Goal: Information Seeking & Learning: Compare options

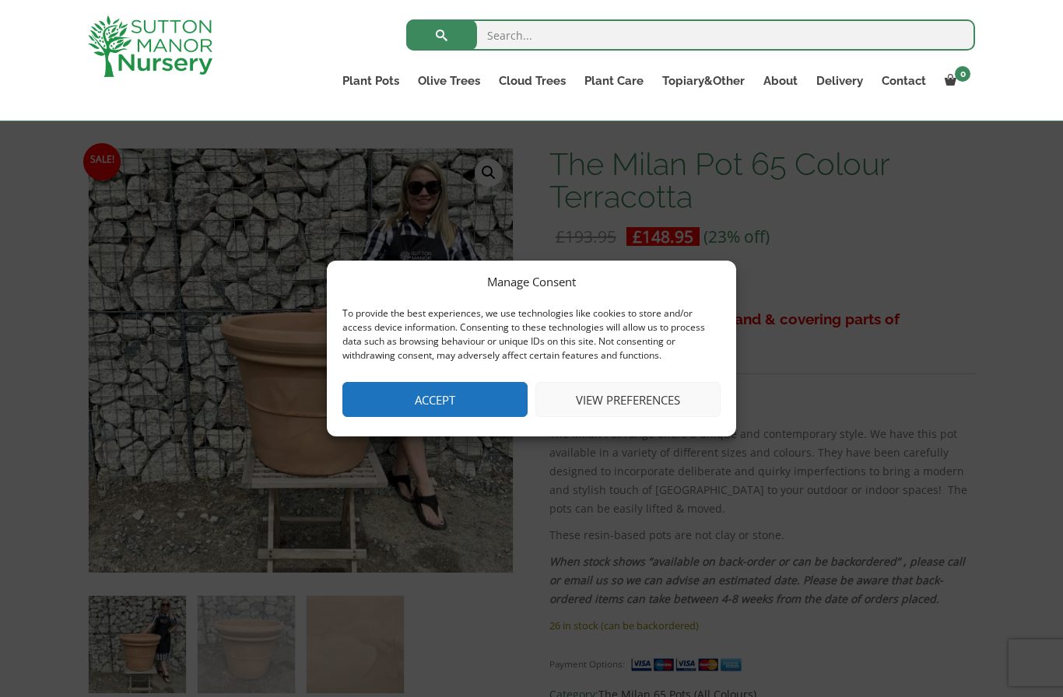
click at [687, 417] on button "View preferences" at bounding box center [627, 399] width 185 height 35
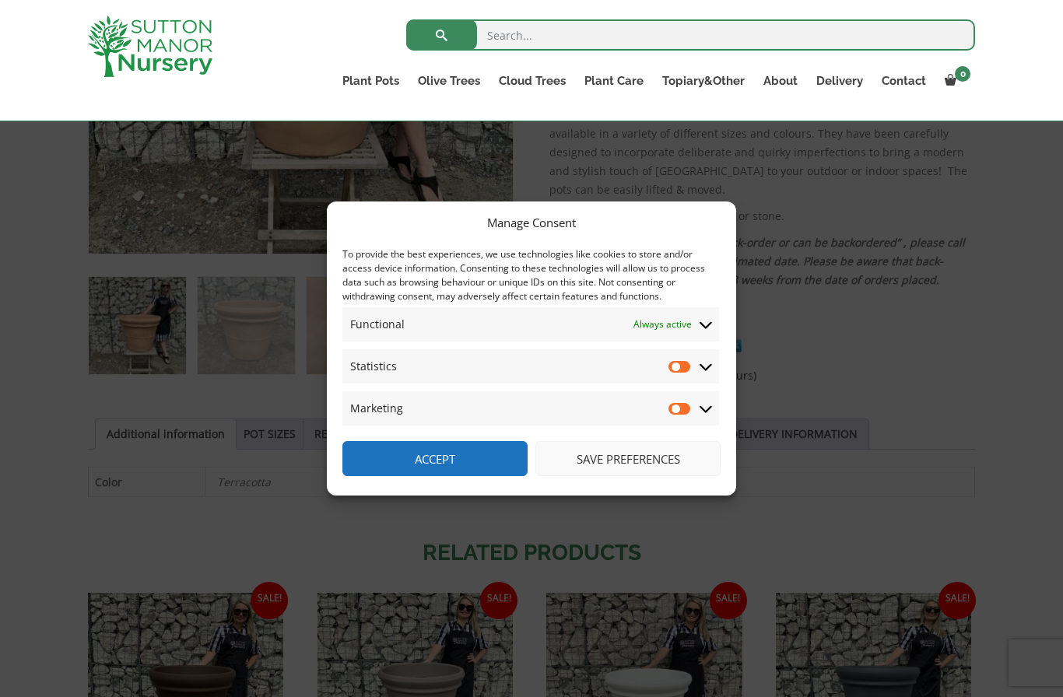
scroll to position [545, 0]
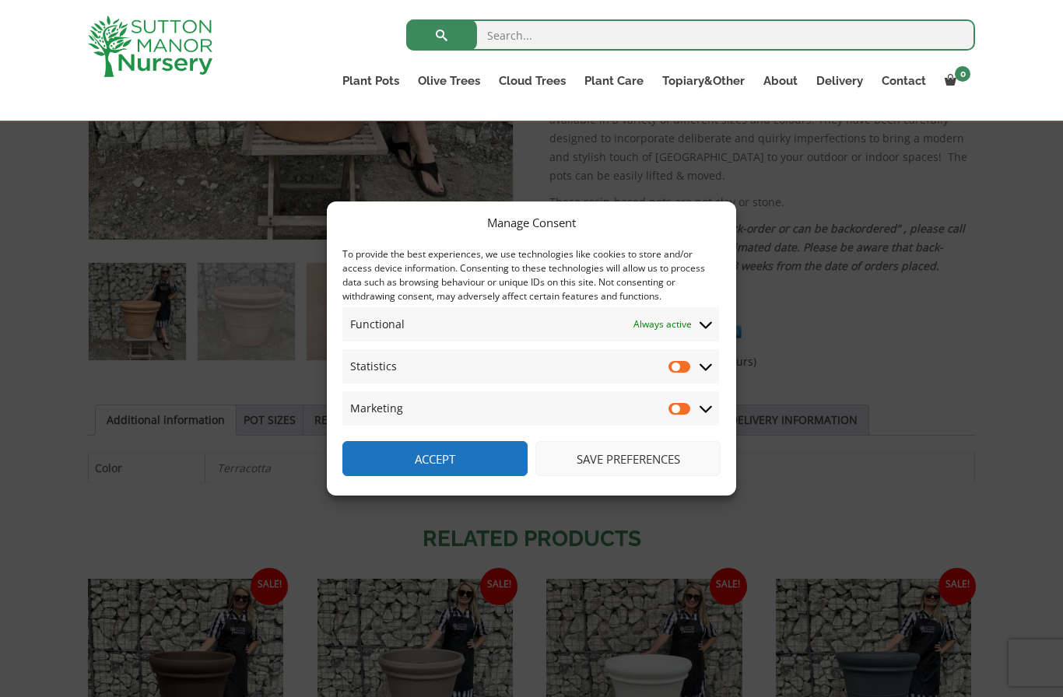
click at [655, 476] on button "Save preferences" at bounding box center [627, 458] width 185 height 35
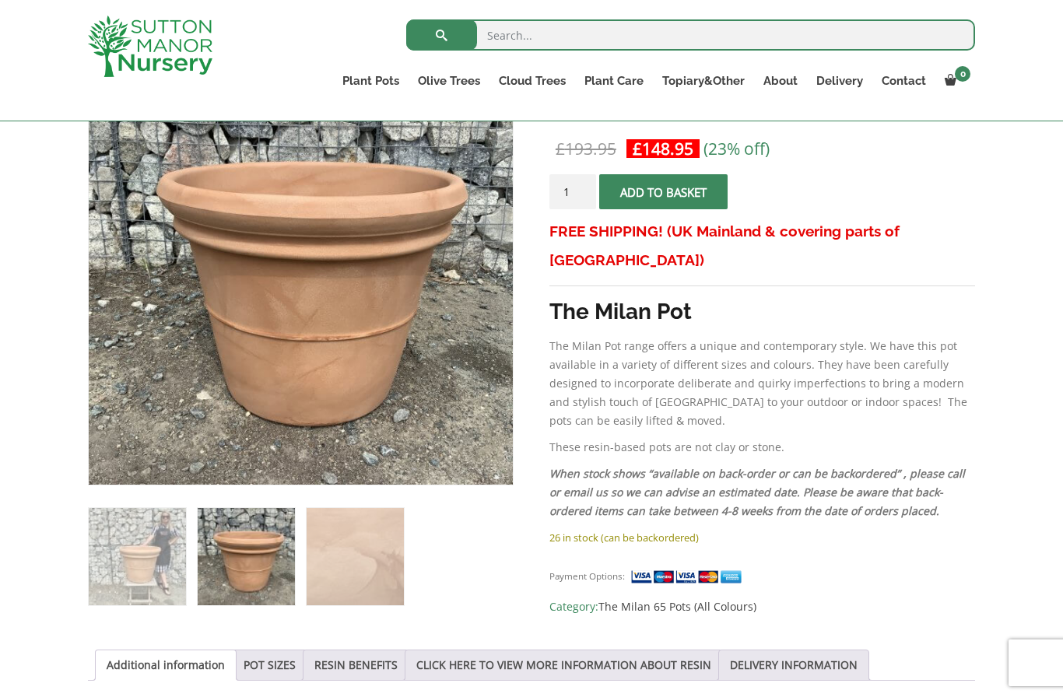
scroll to position [301, 0]
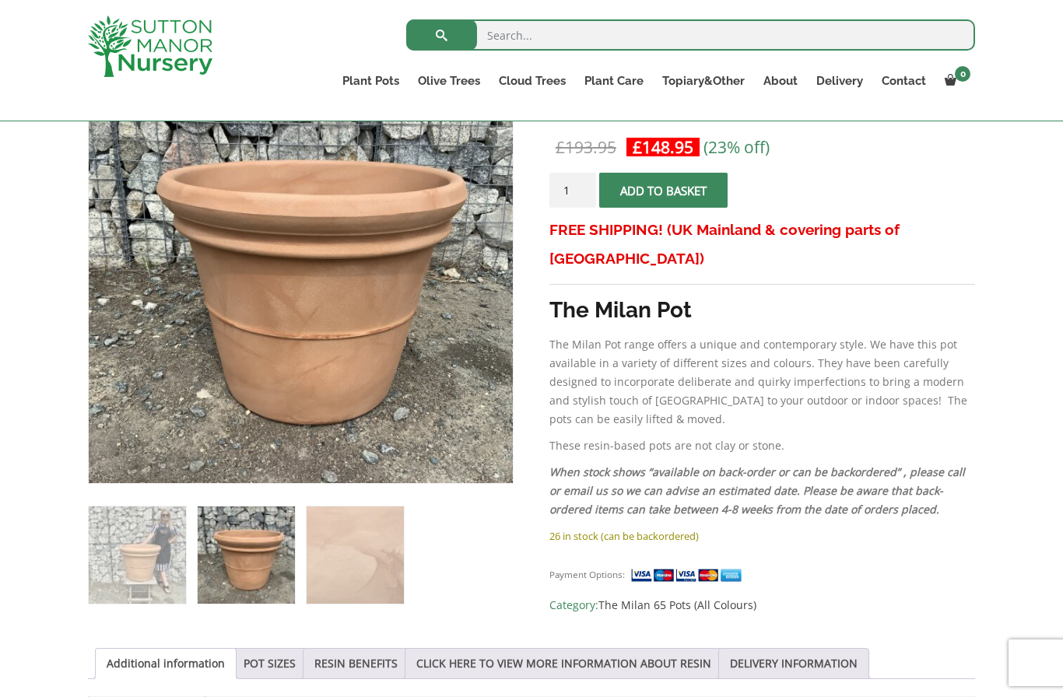
click at [278, 662] on link "POT SIZES" at bounding box center [270, 664] width 52 height 30
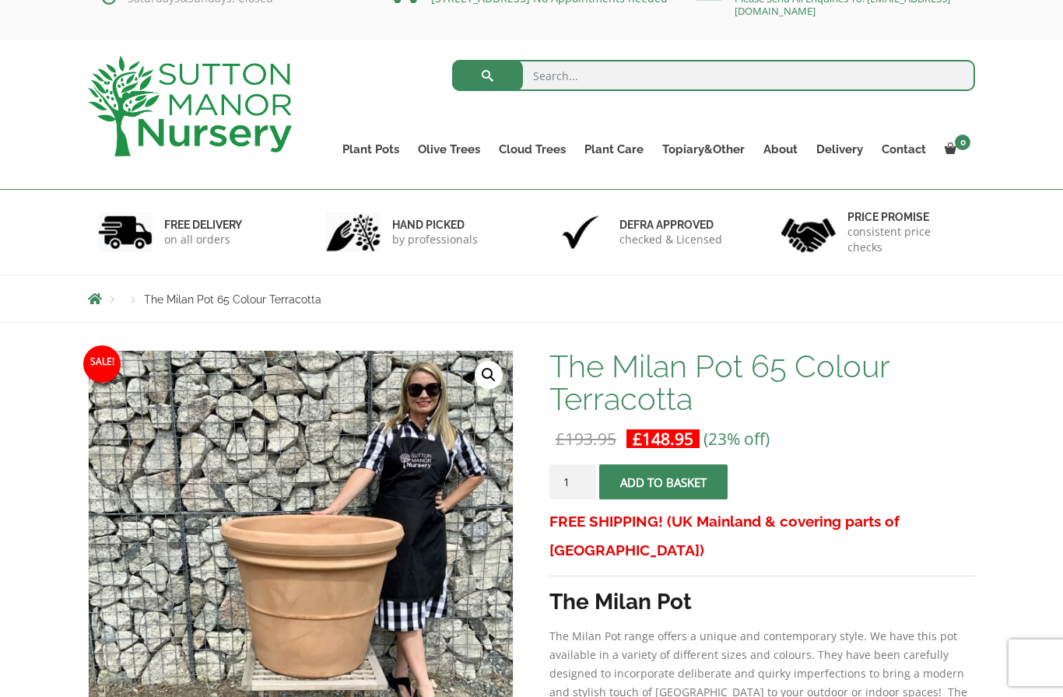
scroll to position [0, 0]
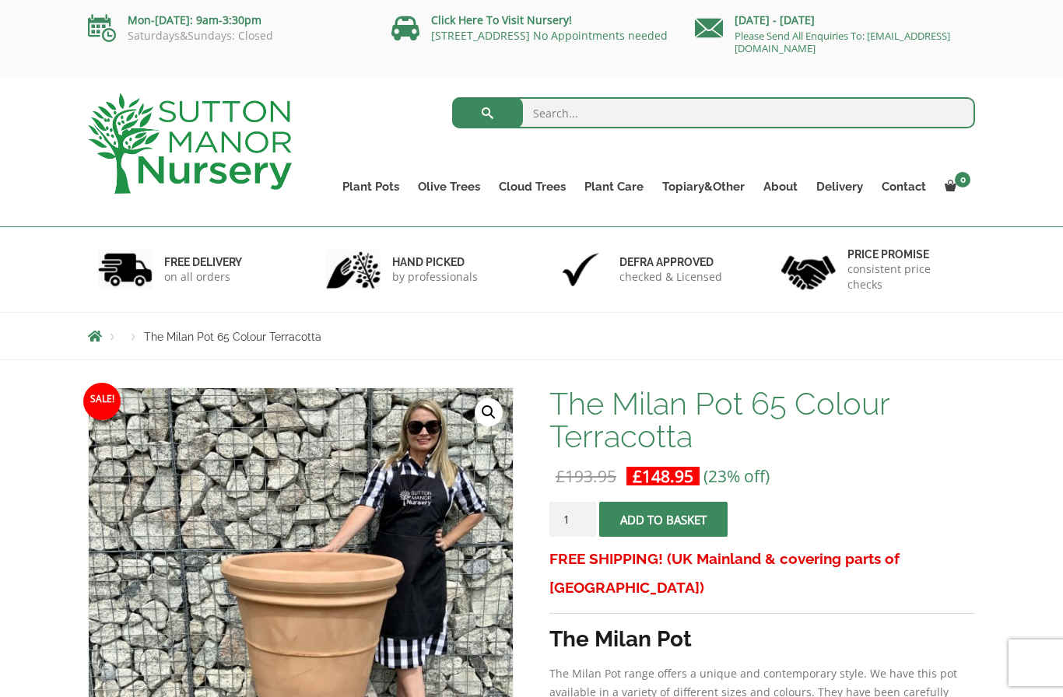
click at [0, 0] on link "Shallow Bowl Grande" at bounding box center [0, 0] width 0 height 0
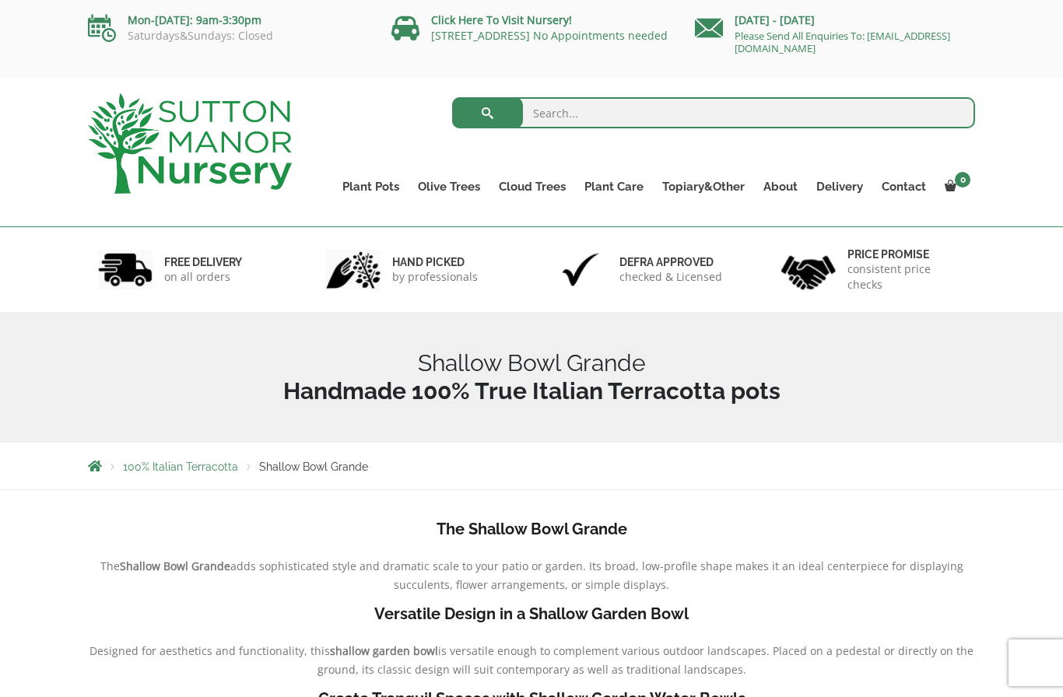
click at [0, 0] on link "Rolled Rim Classico" at bounding box center [0, 0] width 0 height 0
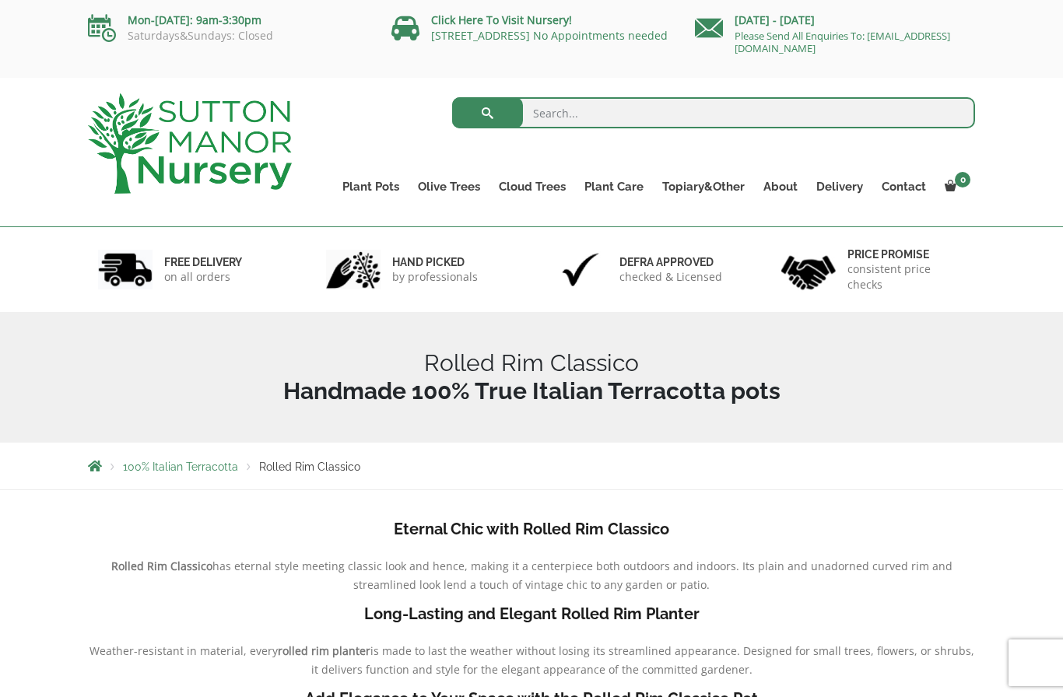
scroll to position [2, 0]
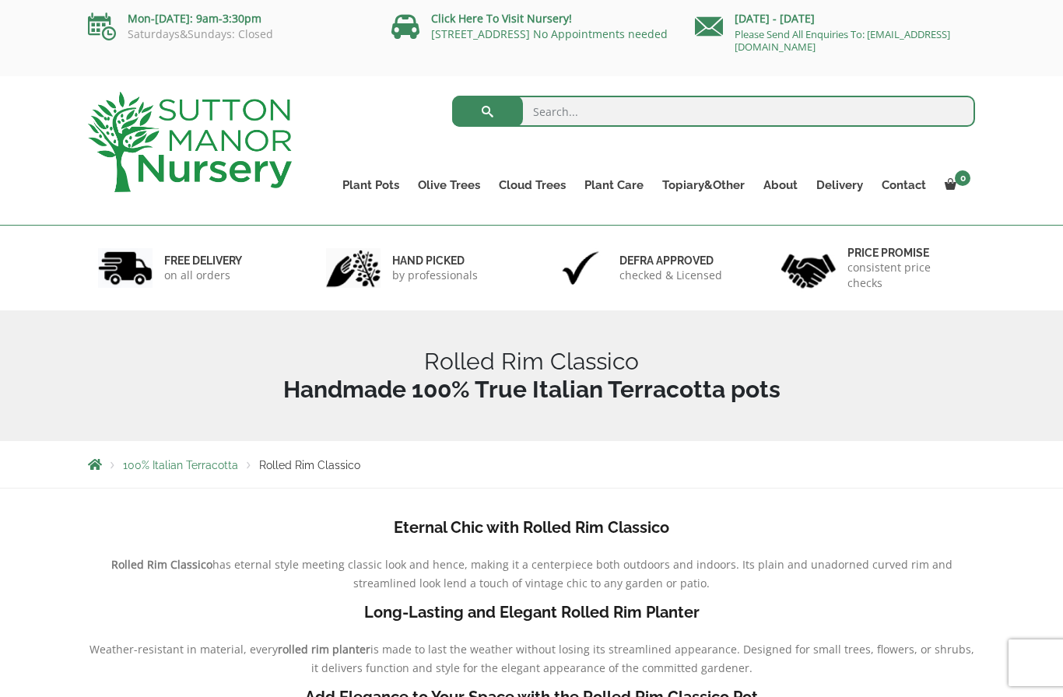
click at [0, 0] on link "Big Bell Pots" at bounding box center [0, 0] width 0 height 0
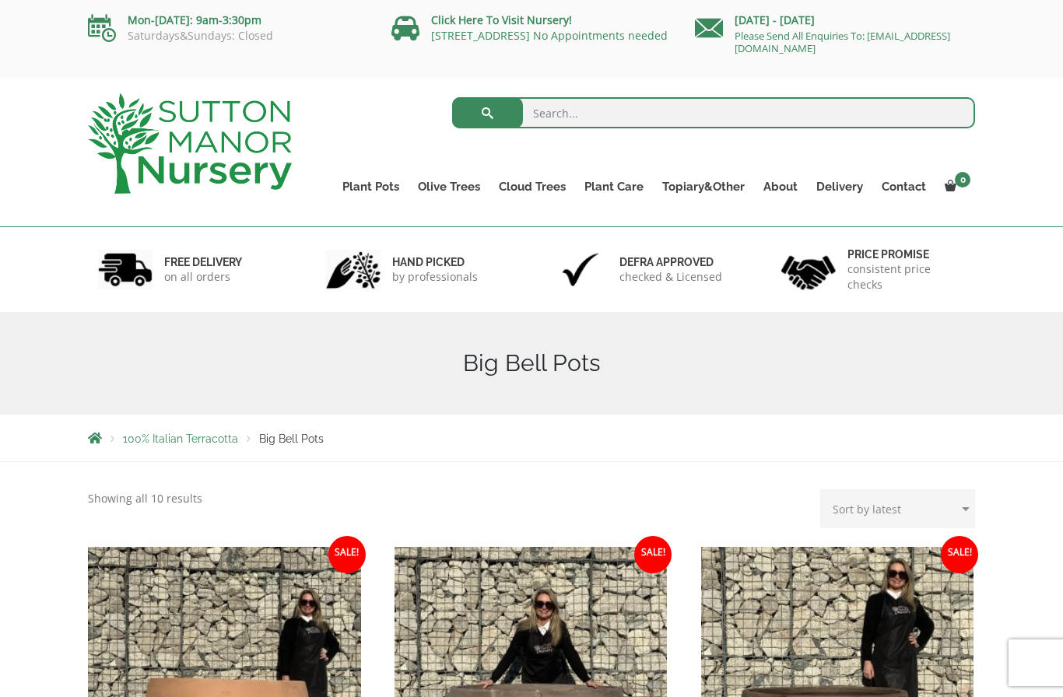
click at [0, 0] on link "Cylinders Traditionals" at bounding box center [0, 0] width 0 height 0
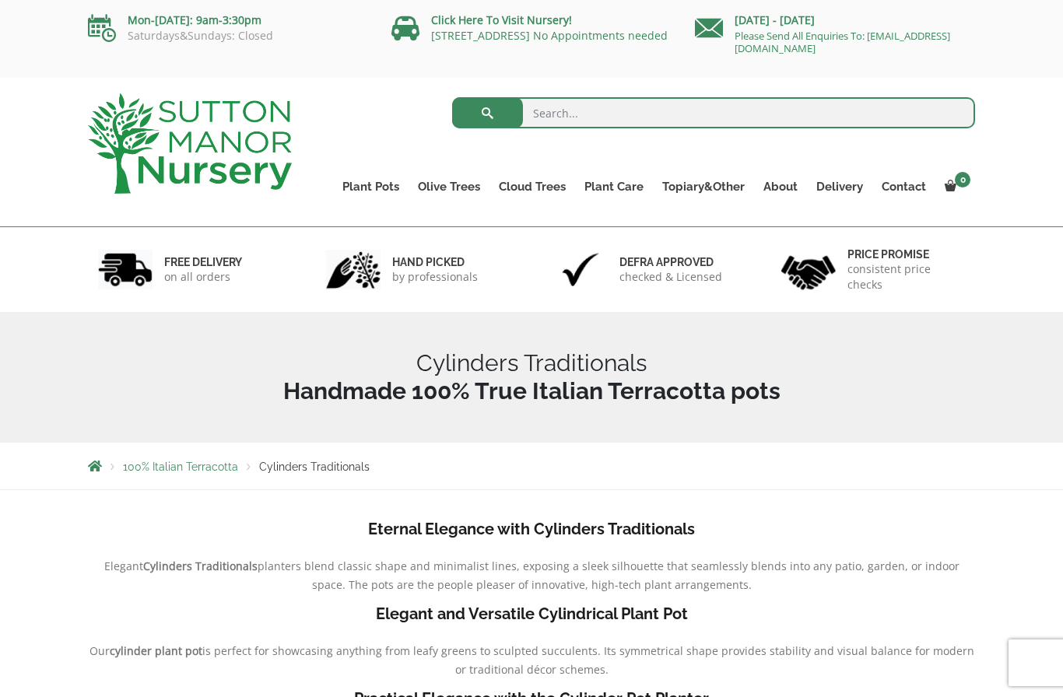
click at [0, 0] on link "Squares And Troughs" at bounding box center [0, 0] width 0 height 0
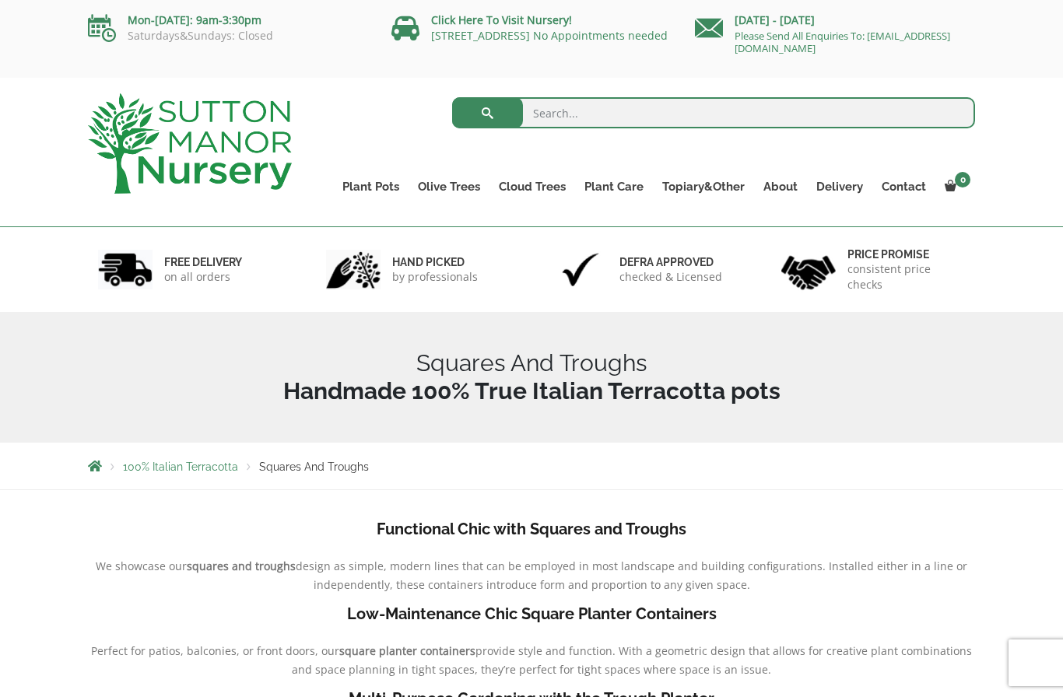
click at [0, 0] on link "Jars And Urns" at bounding box center [0, 0] width 0 height 0
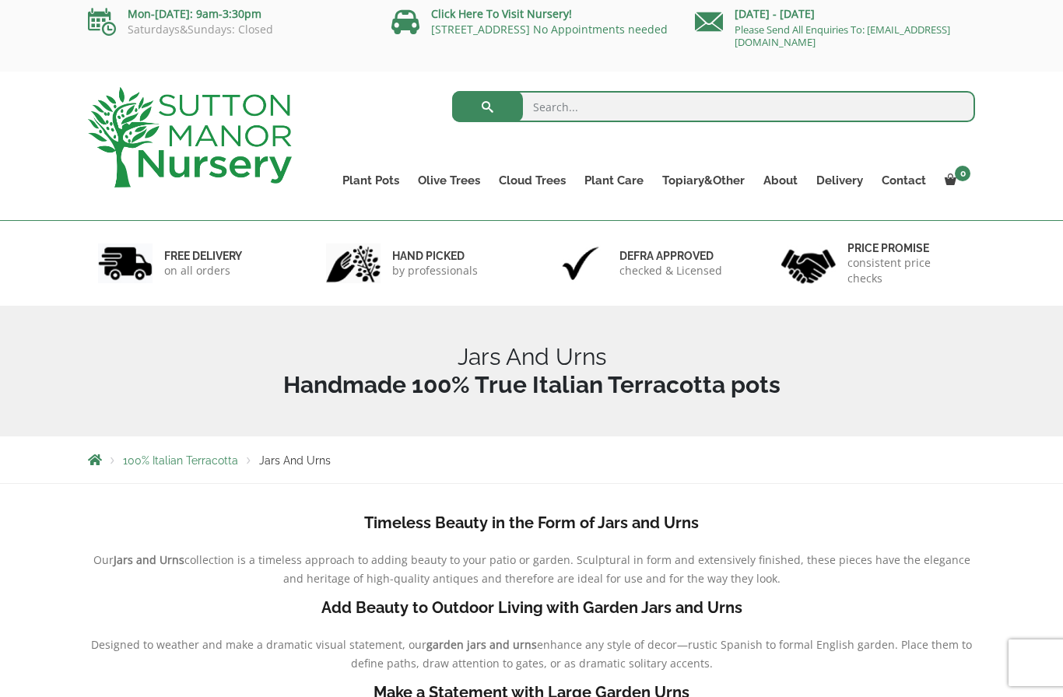
scroll to position [4, 0]
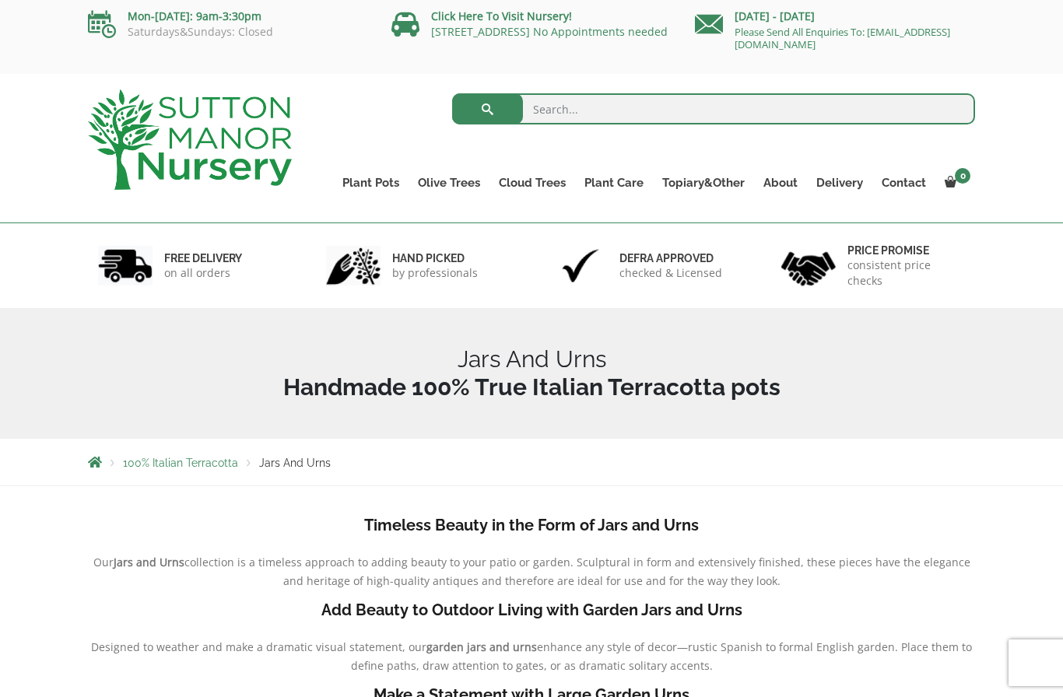
click at [0, 0] on link "The Atlantis Pots" at bounding box center [0, 0] width 0 height 0
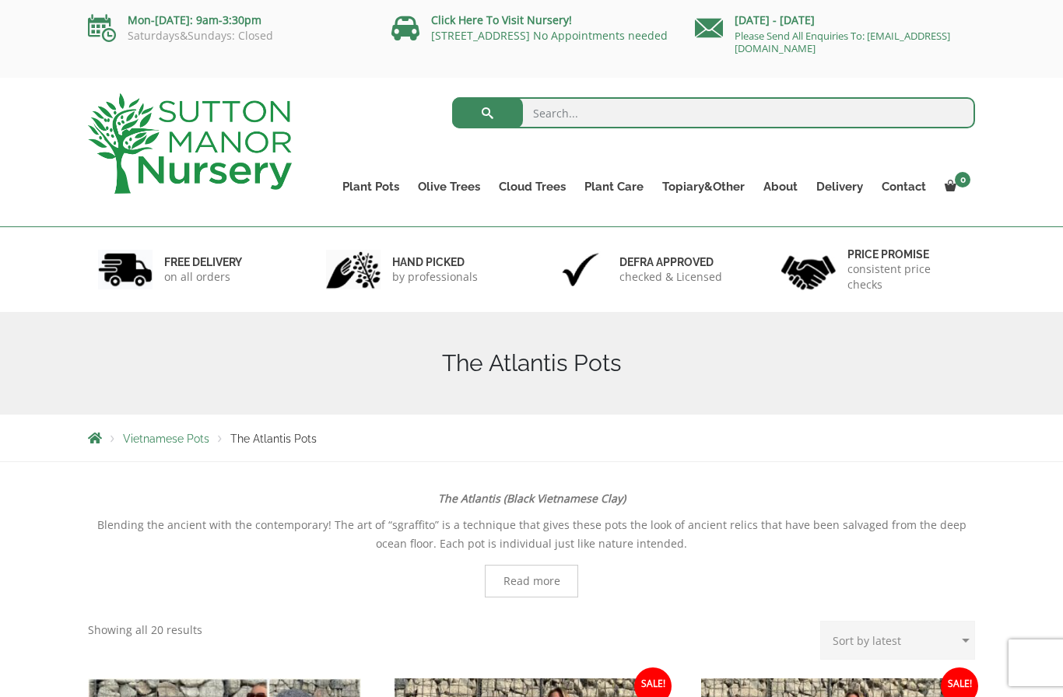
click at [0, 0] on link "The Old Stone Pots" at bounding box center [0, 0] width 0 height 0
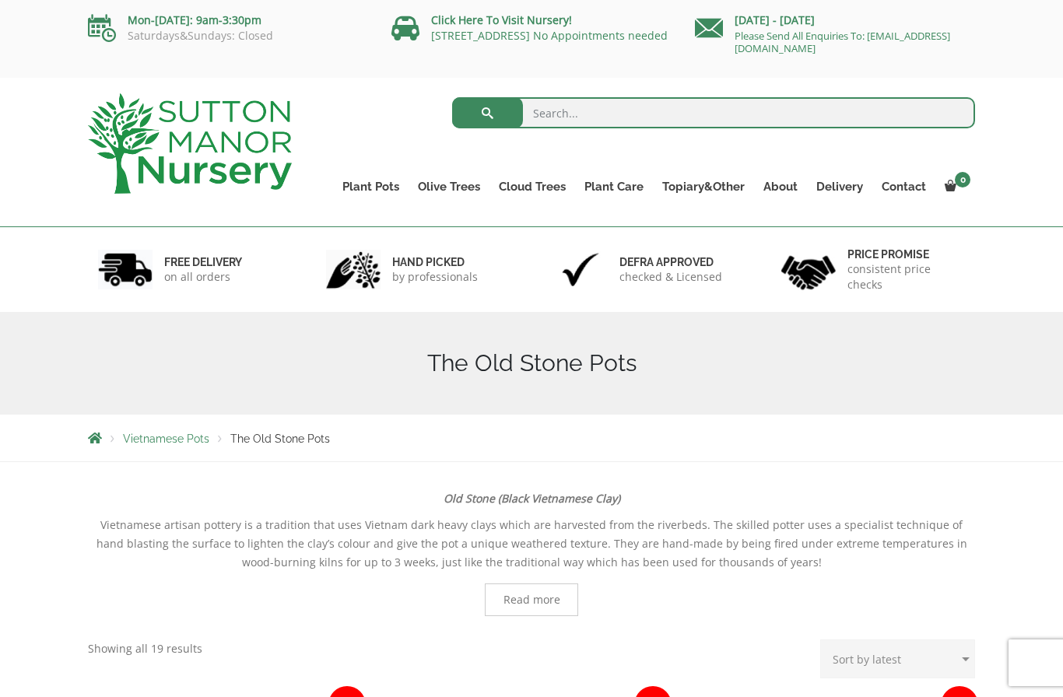
click at [0, 0] on link "Wabi-Sabi" at bounding box center [0, 0] width 0 height 0
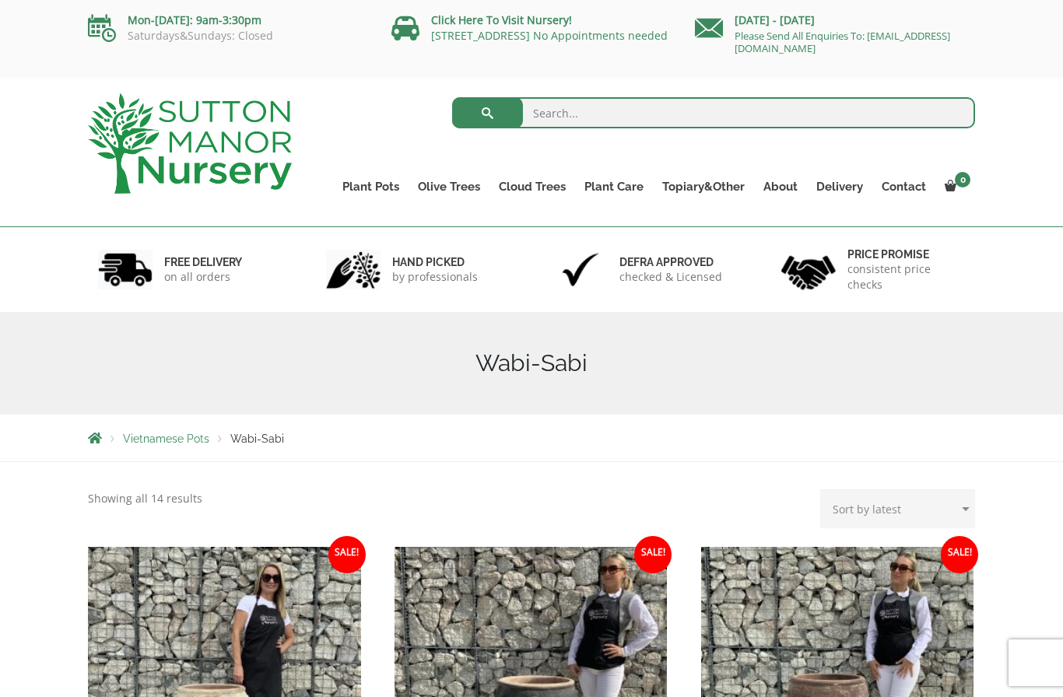
click at [0, 0] on link "Vietnamese Terracotta" at bounding box center [0, 0] width 0 height 0
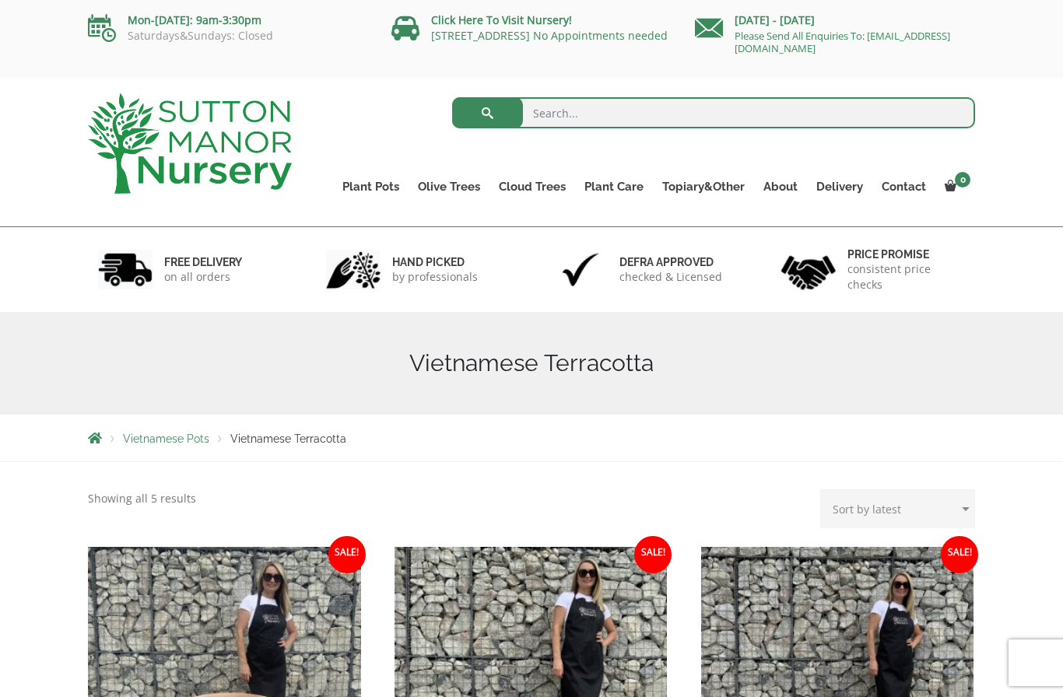
click at [0, 0] on link "The Iron Stone Pots" at bounding box center [0, 0] width 0 height 0
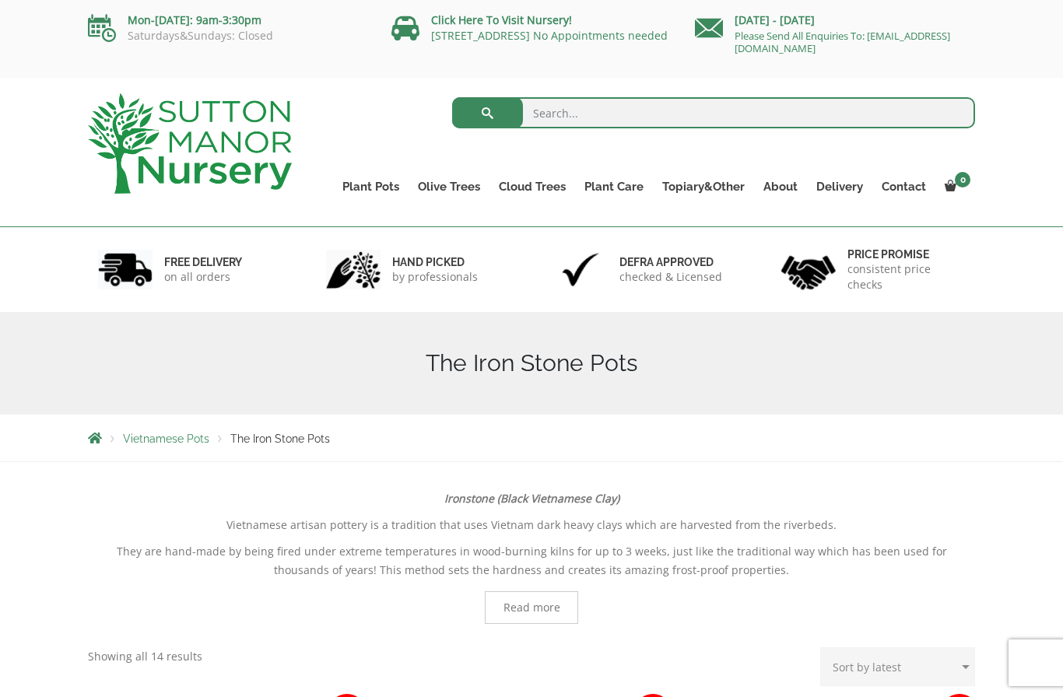
click at [0, 0] on link "Fibre Clay Pots" at bounding box center [0, 0] width 0 height 0
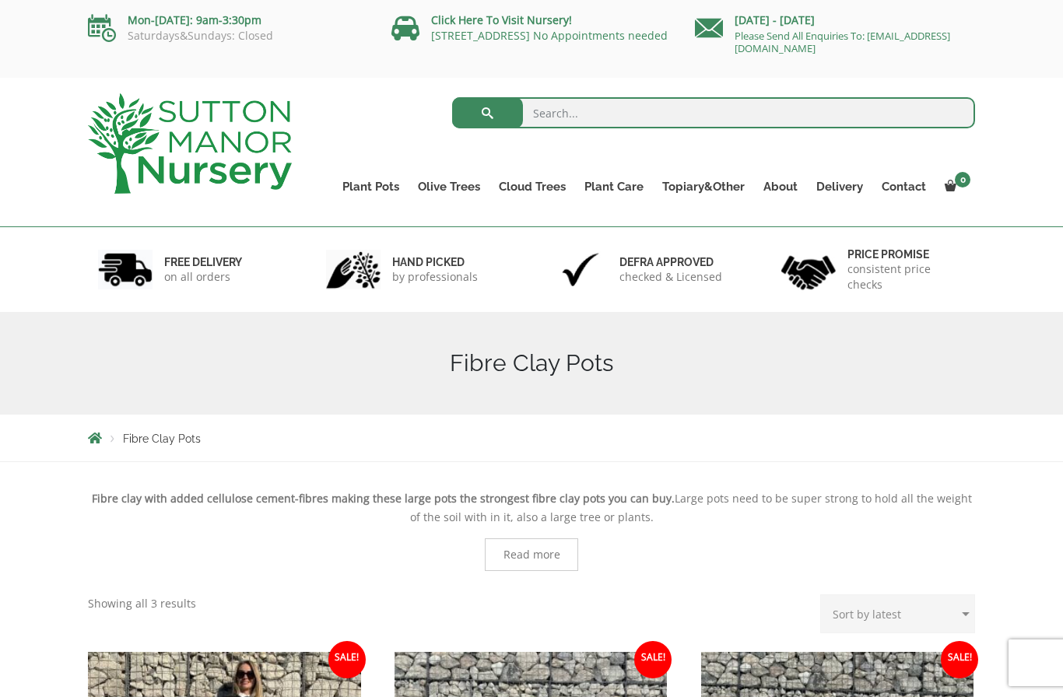
click at [0, 0] on link "Glazed Pots" at bounding box center [0, 0] width 0 height 0
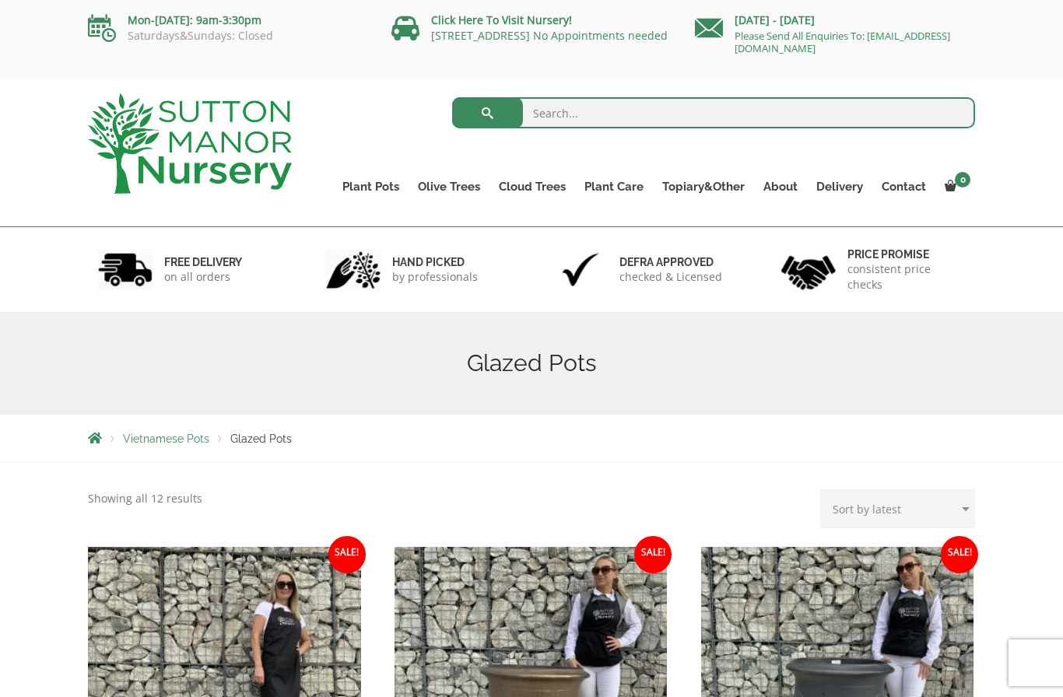
click at [0, 0] on link "Laurus Nobilis Bay Trees" at bounding box center [0, 0] width 0 height 0
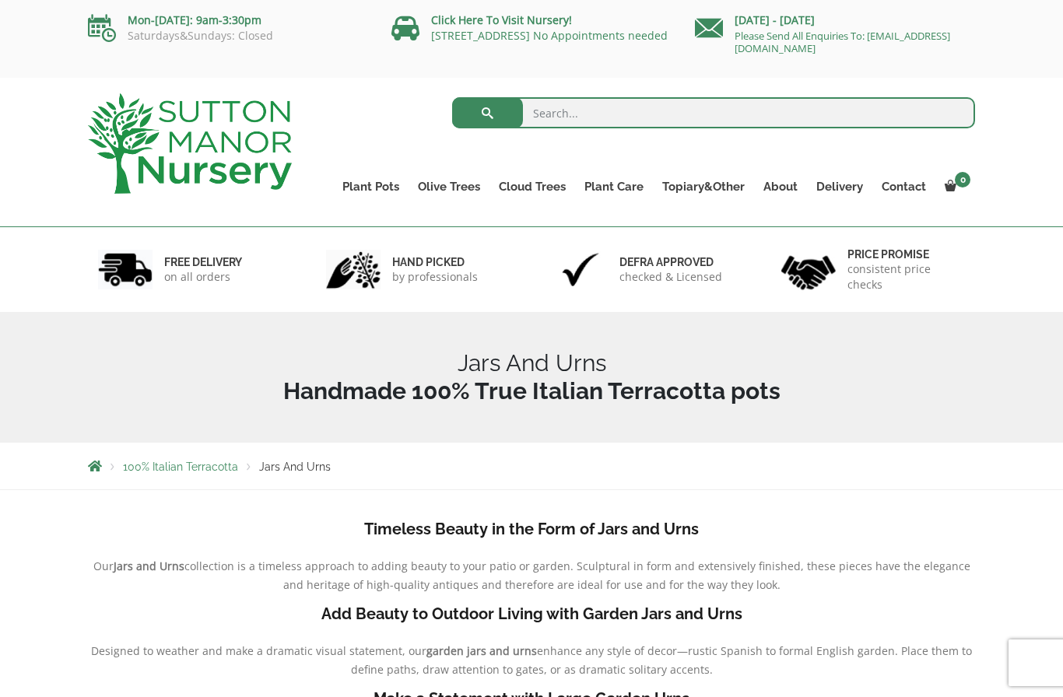
scroll to position [4, 0]
